Goal: Find specific page/section: Find specific page/section

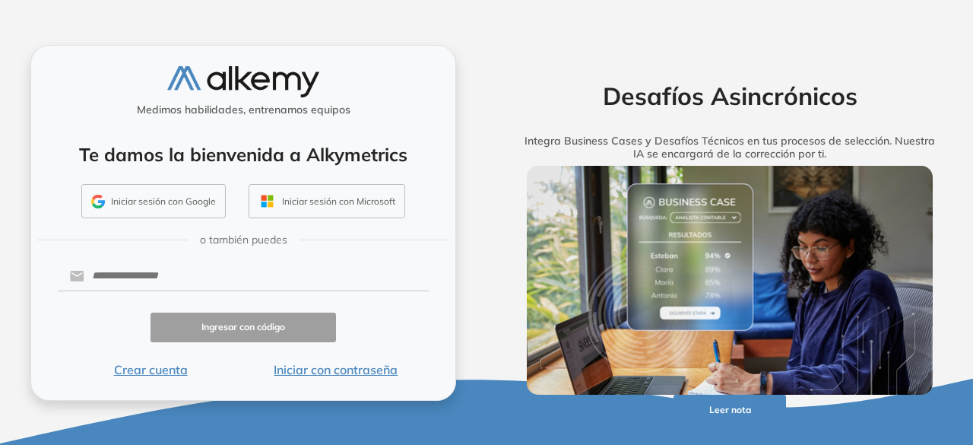
click at [188, 211] on button "Iniciar sesión con Google" at bounding box center [153, 201] width 144 height 35
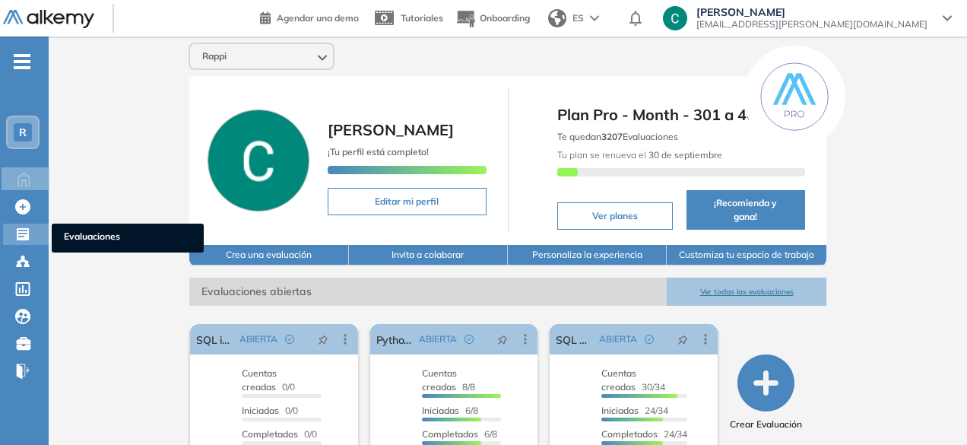
click at [21, 230] on icon at bounding box center [22, 233] width 15 height 15
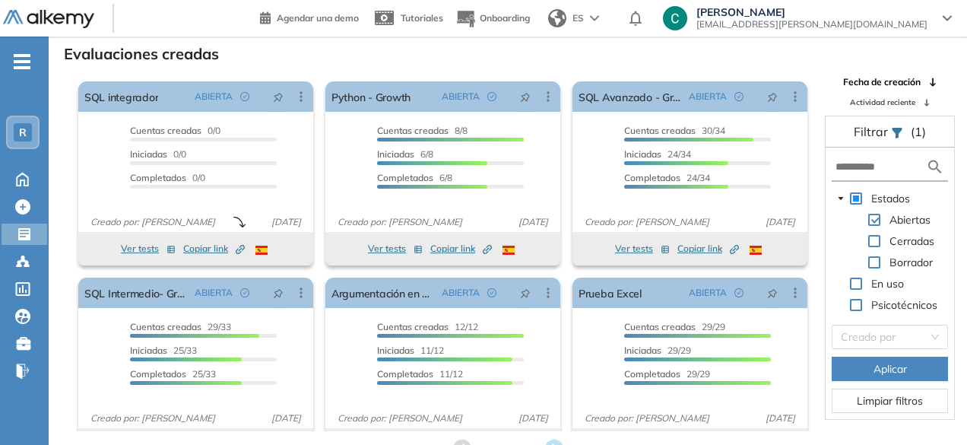
scroll to position [32, 0]
click at [880, 166] on input "text" at bounding box center [880, 166] width 90 height 16
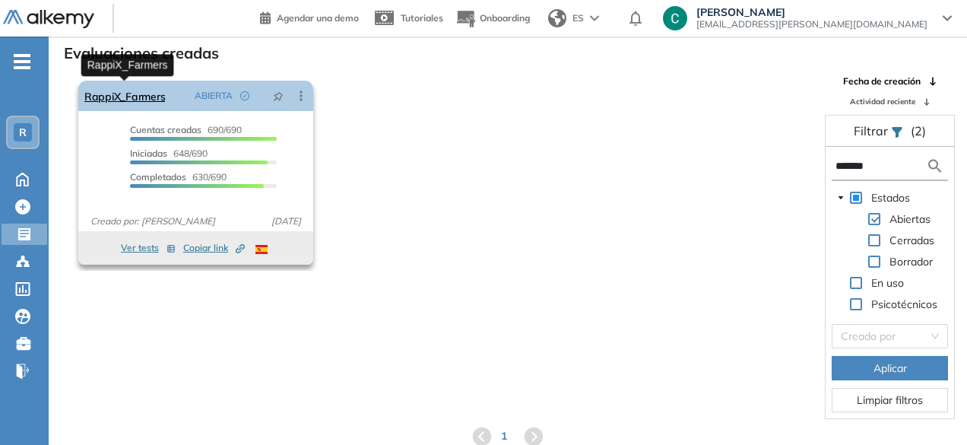
type input "*******"
click at [109, 100] on link "RappiX_Farmers" at bounding box center [124, 96] width 81 height 30
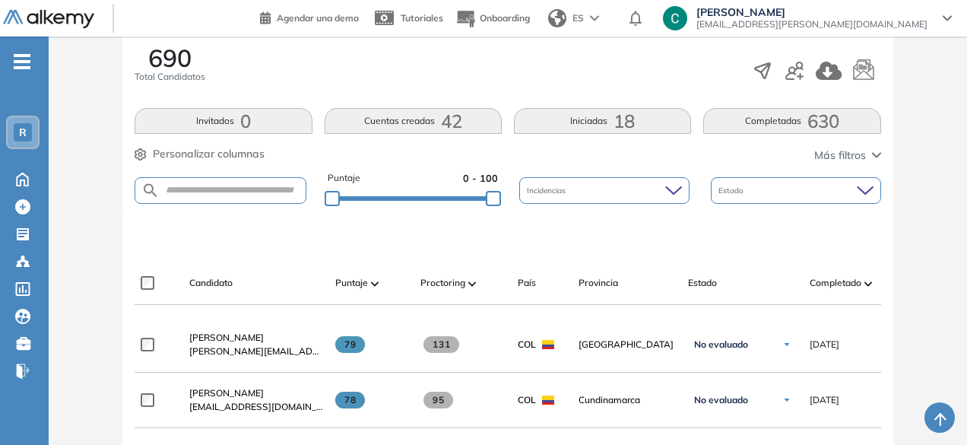
scroll to position [253, 0]
click at [851, 280] on span "Completado" at bounding box center [835, 284] width 52 height 14
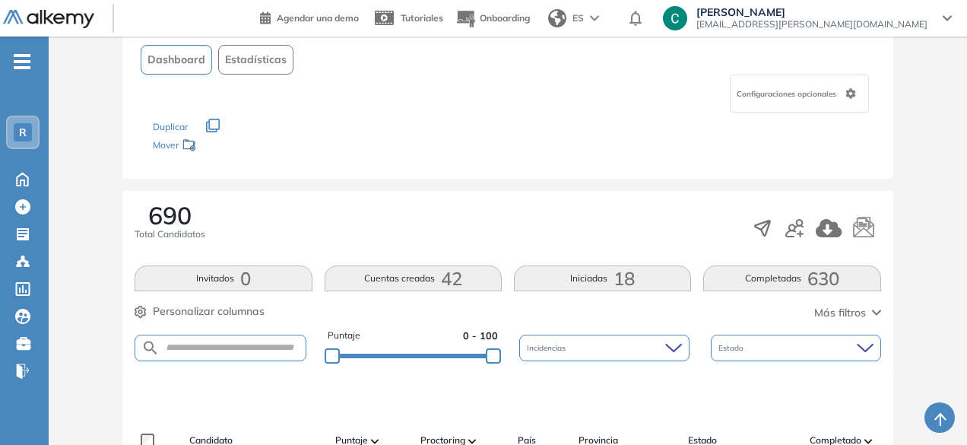
scroll to position [97, 0]
click at [226, 345] on input "text" at bounding box center [232, 346] width 145 height 11
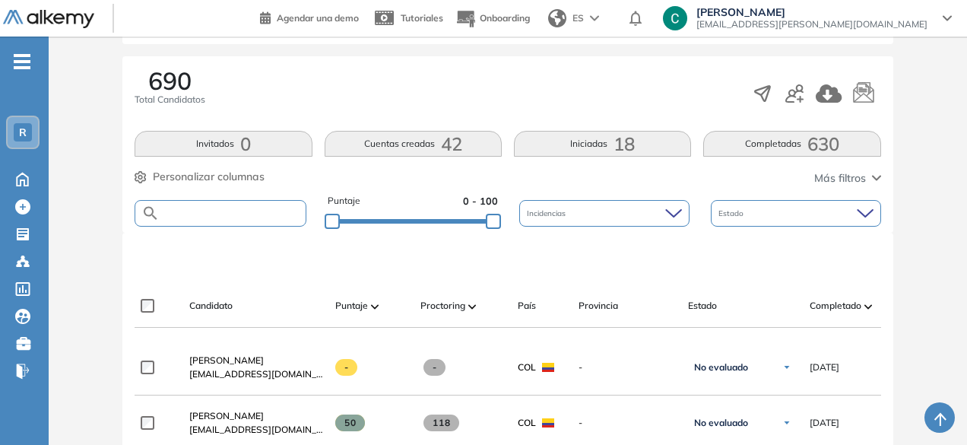
scroll to position [234, 0]
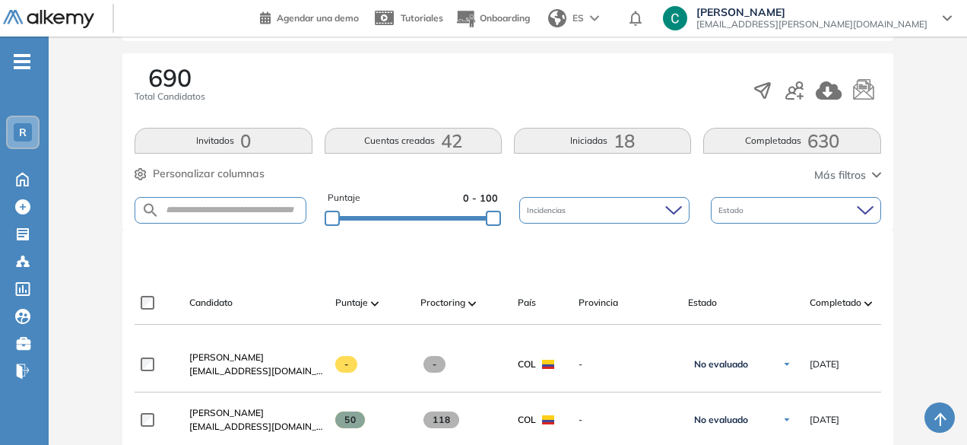
click at [389, 124] on div "690 Total Candidatos Invitados 0 Cuentas creadas 42 Iniciadas 18 Completadas 63…" at bounding box center [507, 141] width 770 height 176
click at [565, 129] on button "Iniciadas 18" at bounding box center [602, 141] width 177 height 26
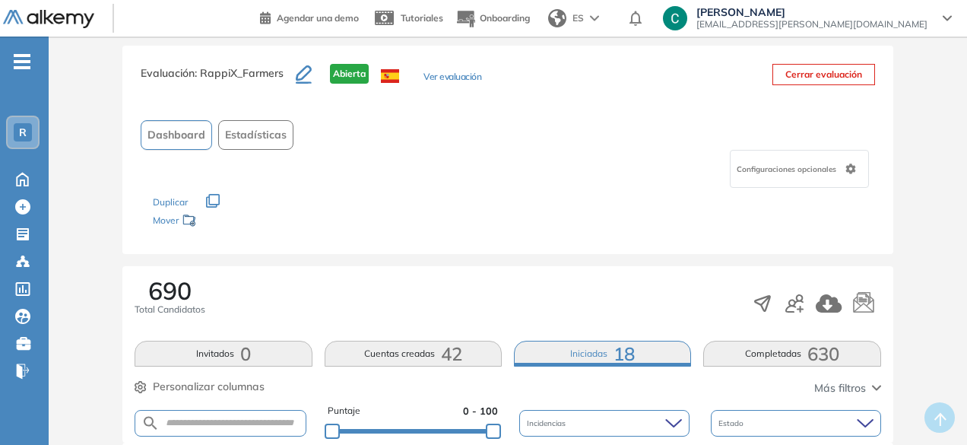
scroll to position [0, 0]
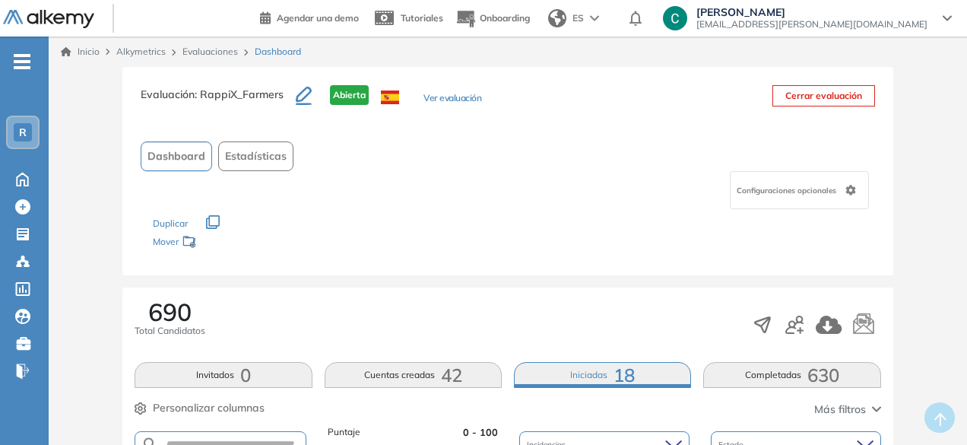
scroll to position [32, 0]
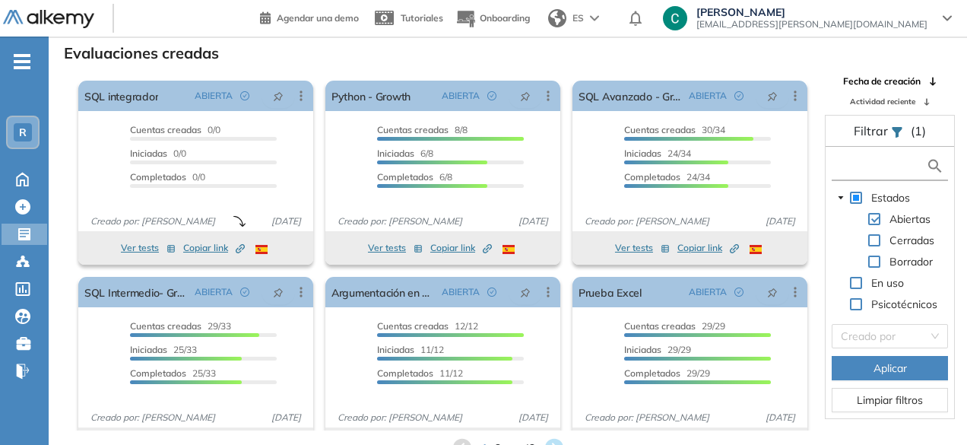
click at [846, 165] on input "text" at bounding box center [880, 166] width 90 height 16
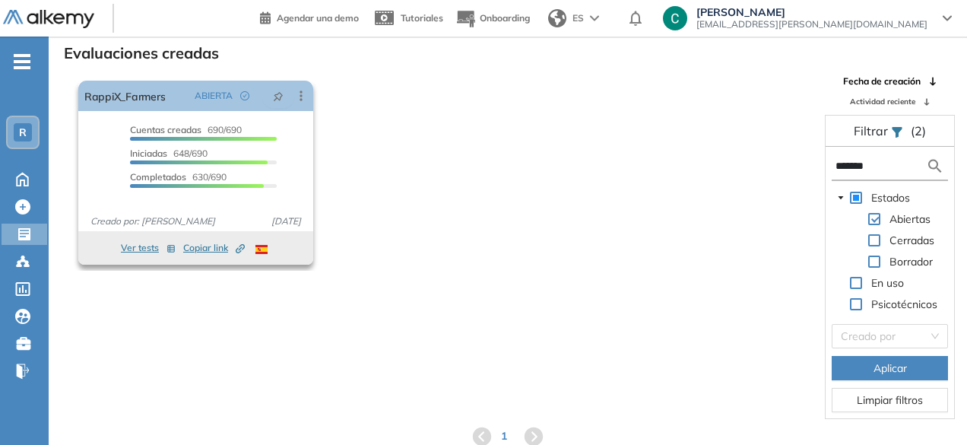
type input "*******"
click at [211, 247] on span "Copiar link Created by potrace 1.16, written by [PERSON_NAME] [DATE]-[DATE]" at bounding box center [214, 248] width 62 height 14
click at [216, 248] on span "Copiar link Created by potrace 1.16, written by [PERSON_NAME] [DATE]-[DATE]" at bounding box center [214, 248] width 62 height 14
